Goal: Task Accomplishment & Management: Use online tool/utility

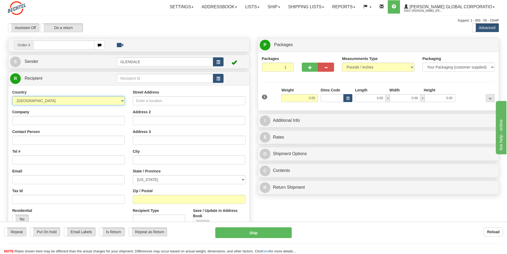
click at [123, 101] on select "[GEOGRAPHIC_DATA] [GEOGRAPHIC_DATA] [GEOGRAPHIC_DATA] [GEOGRAPHIC_DATA] [US_STA…" at bounding box center [68, 100] width 113 height 9
select select "BG"
click at [12, 96] on select "[GEOGRAPHIC_DATA] [GEOGRAPHIC_DATA] [GEOGRAPHIC_DATA] [GEOGRAPHIC_DATA] [US_STA…" at bounding box center [68, 100] width 113 height 9
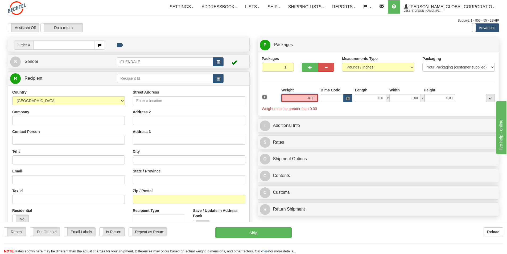
drag, startPoint x: 315, startPoint y: 99, endPoint x: 306, endPoint y: 99, distance: 8.8
click at [306, 99] on input "0.00" at bounding box center [299, 98] width 37 height 8
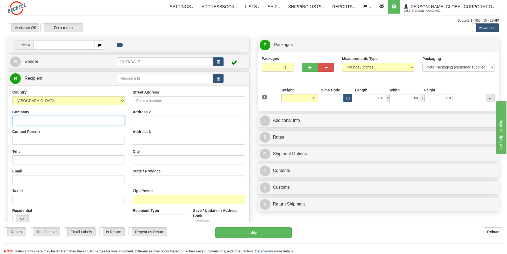
click at [17, 119] on input "Company" at bounding box center [68, 120] width 113 height 9
type input "0.50"
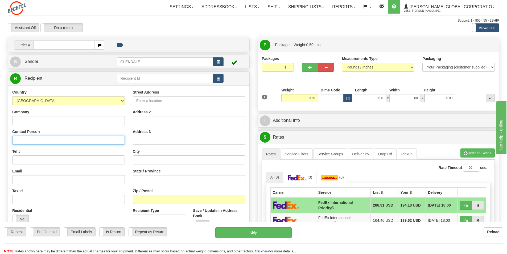
click at [21, 140] on input "Contact Person" at bounding box center [68, 140] width 113 height 9
paste input "Client Management Team"
type input "Client Management Team"
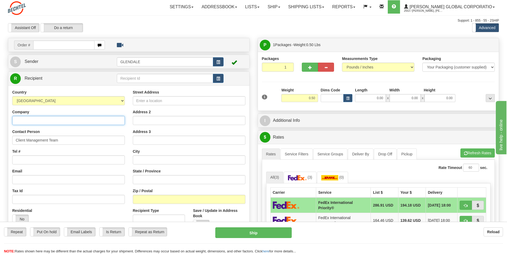
click at [17, 119] on input "Company" at bounding box center [68, 120] width 113 height 9
paste input "Fintua, Recovery Division"
type input "Fintua, Recovery Division"
click at [21, 160] on input "Tel #" at bounding box center [68, 159] width 113 height 9
paste input "[PHONE_NUMBER]"
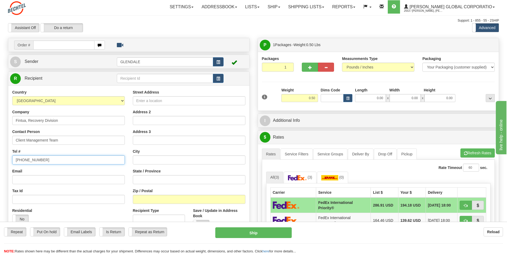
type input "[PHONE_NUMBER]"
click at [138, 102] on input "Street Address" at bounding box center [189, 100] width 113 height 9
paste input "[STREET_ADDRESS][PERSON_NAME]"
type input "[STREET_ADDRESS][PERSON_NAME]"
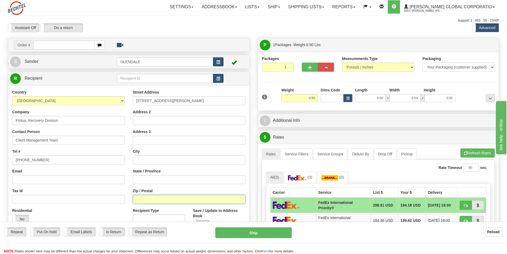
click at [142, 198] on input "Zip / Postal" at bounding box center [189, 199] width 113 height 9
type input "9000"
click at [147, 161] on input "text" at bounding box center [189, 159] width 113 height 9
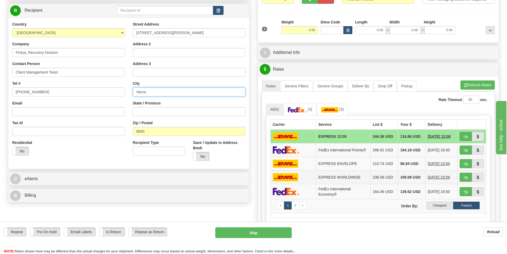
scroll to position [80, 0]
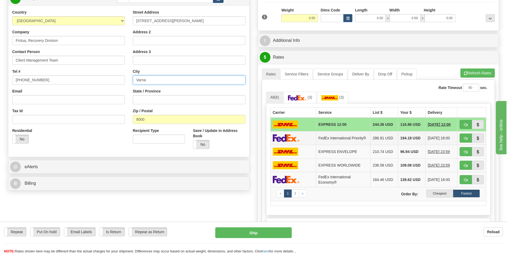
type input "Varna"
click at [286, 138] on img at bounding box center [286, 138] width 27 height 8
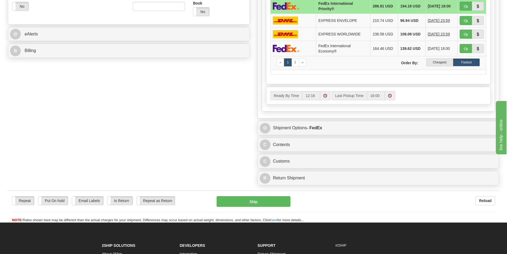
scroll to position [213, 0]
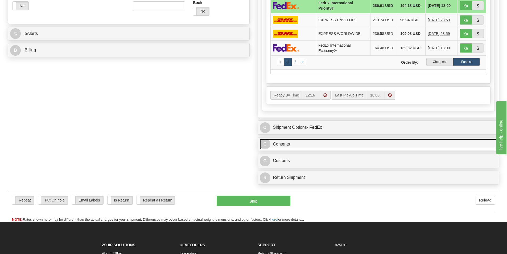
click at [282, 143] on link "C Contents" at bounding box center [378, 144] width 237 height 11
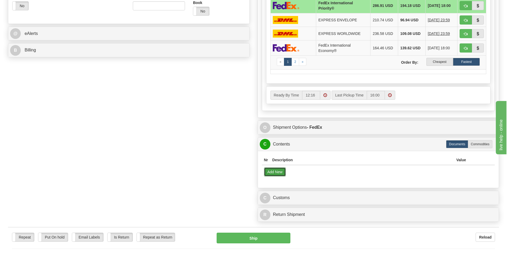
click at [274, 170] on button "Add New" at bounding box center [275, 171] width 22 height 9
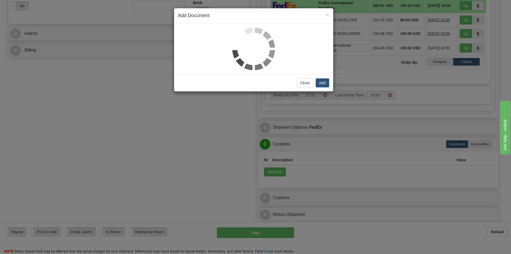
select select "US"
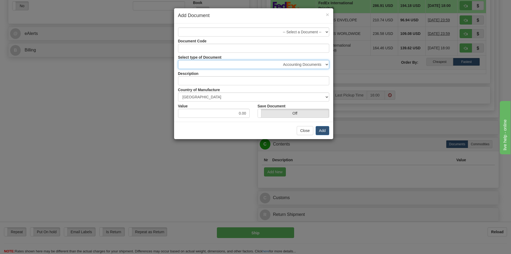
click at [326, 64] on select "Accounting Documents Analysis Reports Applications (Completed) Bank Statements …" at bounding box center [253, 64] width 151 height 9
select select "10"
type input "Checks (Completed)"
click at [206, 66] on select "Accounting Documents Analysis Reports Applications (Completed) Bank Statements …" at bounding box center [253, 64] width 151 height 9
click at [204, 66] on select "Accounting Documents Analysis Reports Applications (Completed) Bank Statements …" at bounding box center [253, 64] width 151 height 9
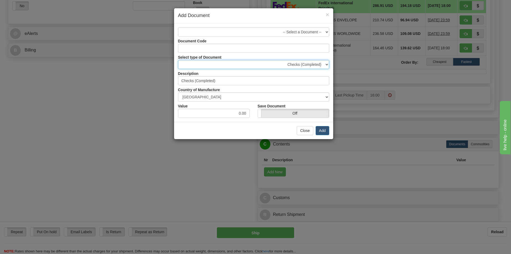
click at [199, 65] on select "Accounting Documents Analysis Reports Applications (Completed) Bank Statements …" at bounding box center [253, 64] width 151 height 9
click at [178, 61] on select "Accounting Documents Analysis Reports Applications (Completed) Bank Statements …" at bounding box center [253, 64] width 151 height 9
click at [181, 67] on select "Accounting Documents Analysis Reports Applications (Completed) Bank Statements …" at bounding box center [253, 64] width 151 height 9
click at [325, 65] on select "Accounting Documents Analysis Reports Applications (Completed) Bank Statements …" at bounding box center [253, 64] width 151 height 9
select select "32"
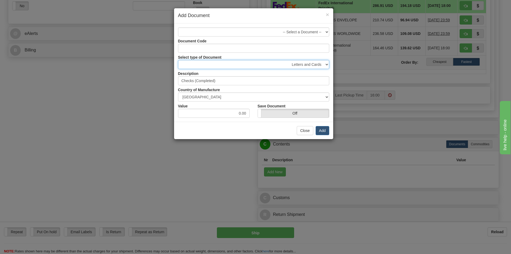
type input "Letters and Cards"
click at [319, 64] on select "Accounting Documents Analysis Reports Applications (Completed) Bank Statements …" at bounding box center [253, 64] width 151 height 9
drag, startPoint x: 248, startPoint y: 113, endPoint x: 231, endPoint y: 114, distance: 17.0
click at [231, 114] on input "0.00" at bounding box center [214, 113] width 72 height 9
type input "1.00"
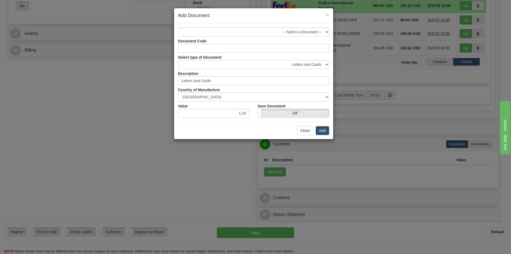
click at [323, 131] on button "Add" at bounding box center [323, 130] width 14 height 9
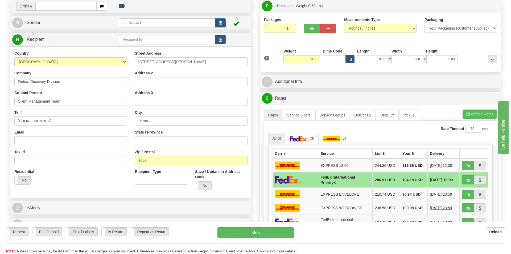
scroll to position [27, 0]
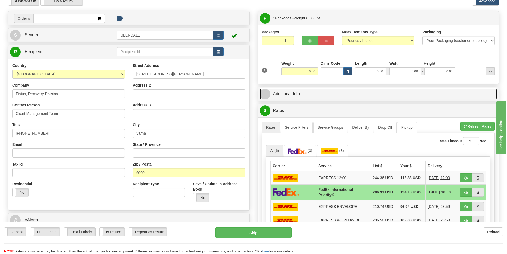
click at [285, 94] on link "I Additional Info" at bounding box center [378, 93] width 237 height 11
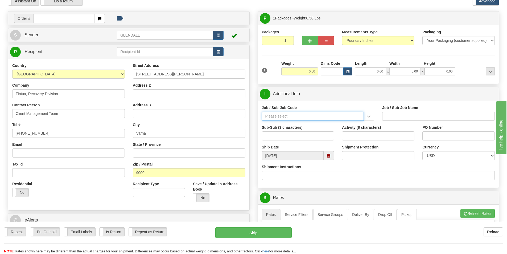
click at [268, 117] on input "Job / Sub-Job Code" at bounding box center [313, 116] width 102 height 9
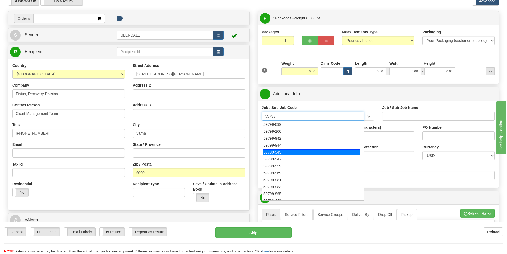
click at [273, 151] on div "59799-945" at bounding box center [311, 152] width 97 height 6
type input "59799-945"
type input "GLOBAL CARD SERVICES - EXPENSE REPORTS INCLUDES ND"
type input "59799-945"
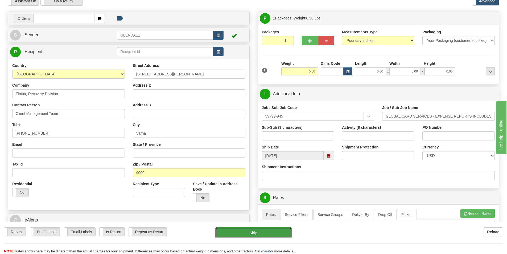
click at [252, 233] on button "Ship" at bounding box center [253, 232] width 76 height 11
type input "01"
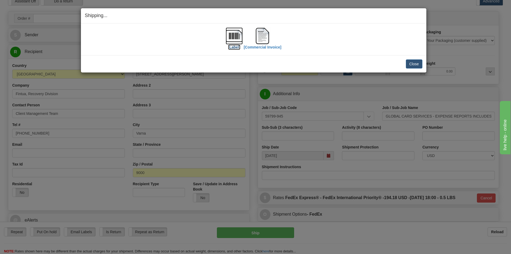
click at [234, 36] on img at bounding box center [234, 35] width 17 height 17
click at [258, 37] on img at bounding box center [262, 35] width 17 height 17
